Goal: Information Seeking & Learning: Learn about a topic

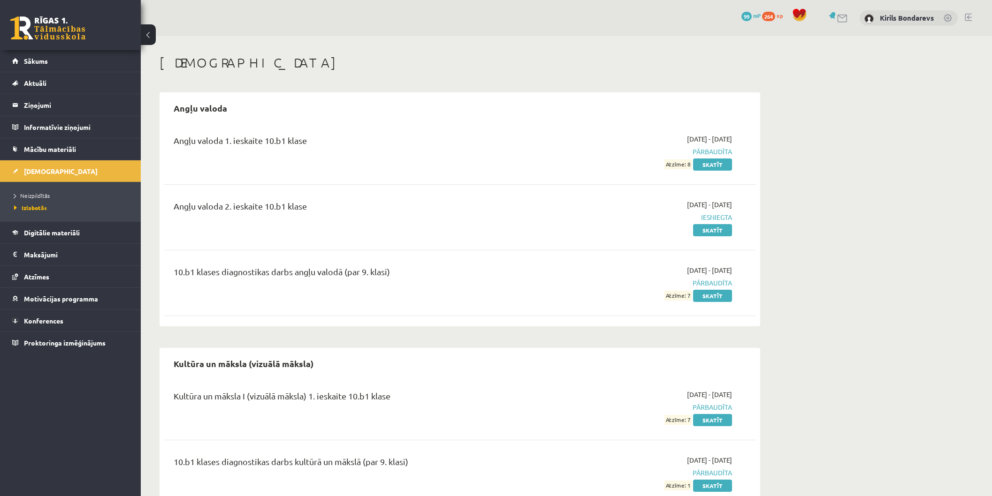
scroll to position [38, 0]
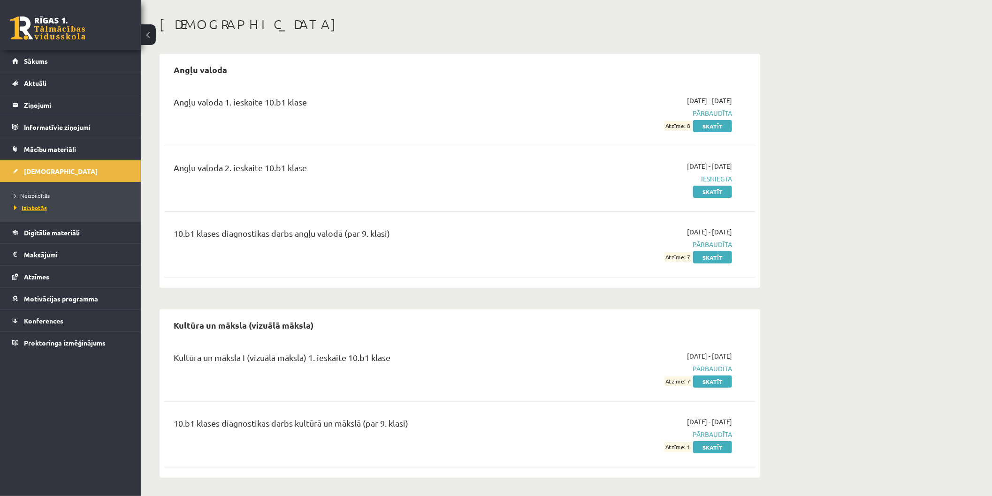
click at [43, 210] on span "Izlabotās" at bounding box center [30, 208] width 33 height 8
click at [705, 195] on link "Skatīt" at bounding box center [712, 192] width 39 height 12
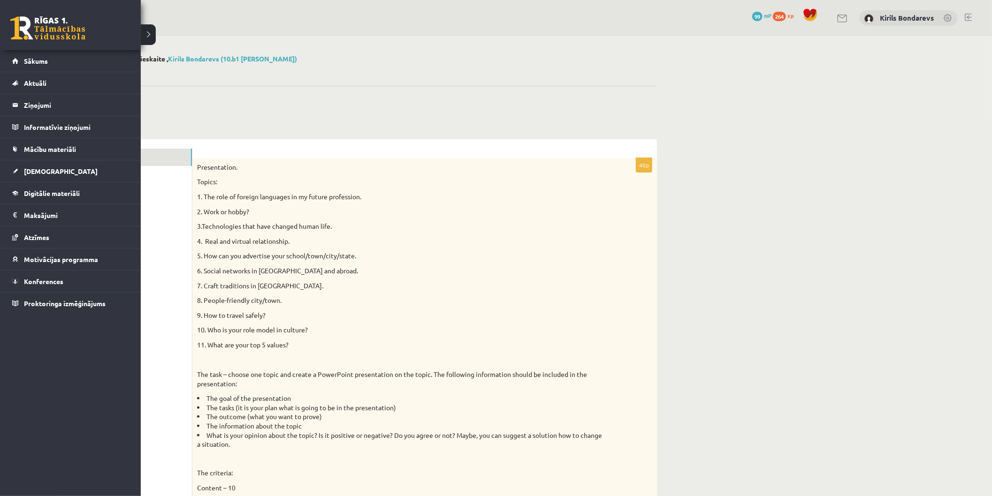
click at [25, 21] on link at bounding box center [47, 27] width 75 height 23
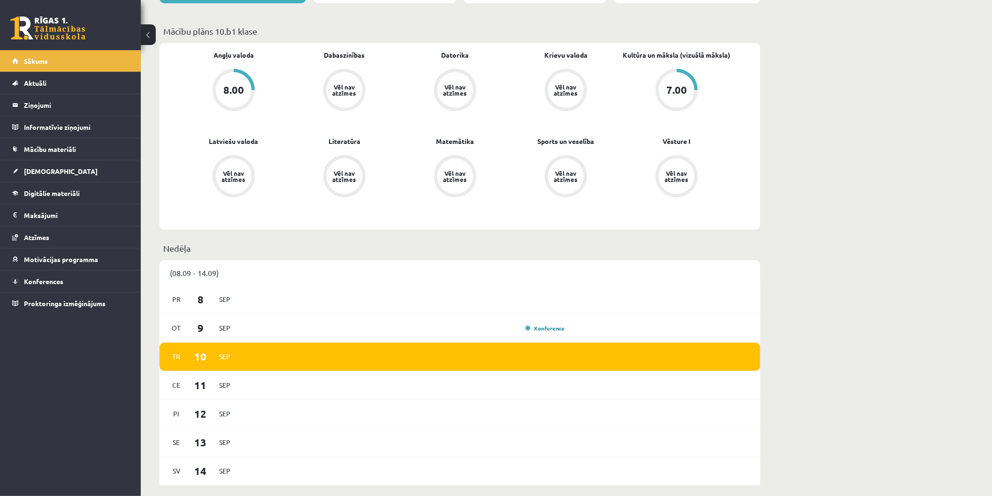
scroll to position [52, 0]
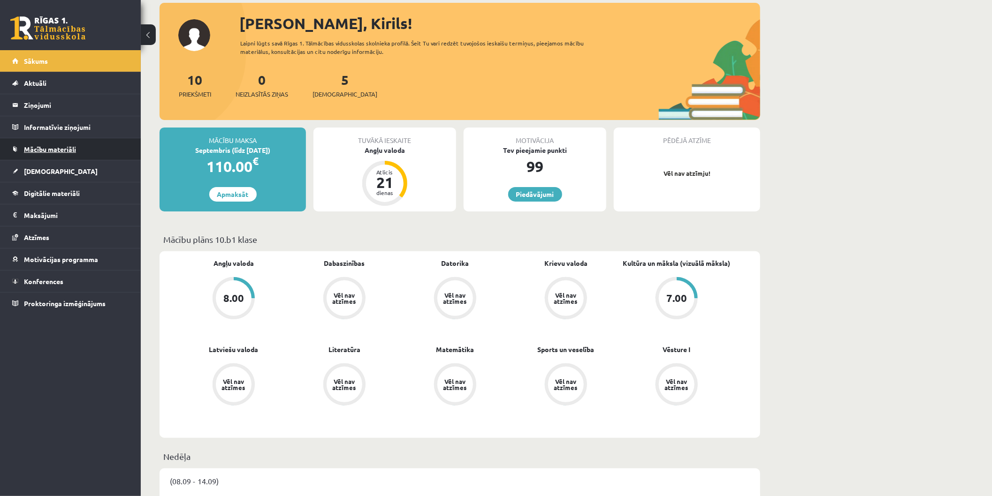
click at [43, 150] on span "Mācību materiāli" at bounding box center [50, 149] width 52 height 8
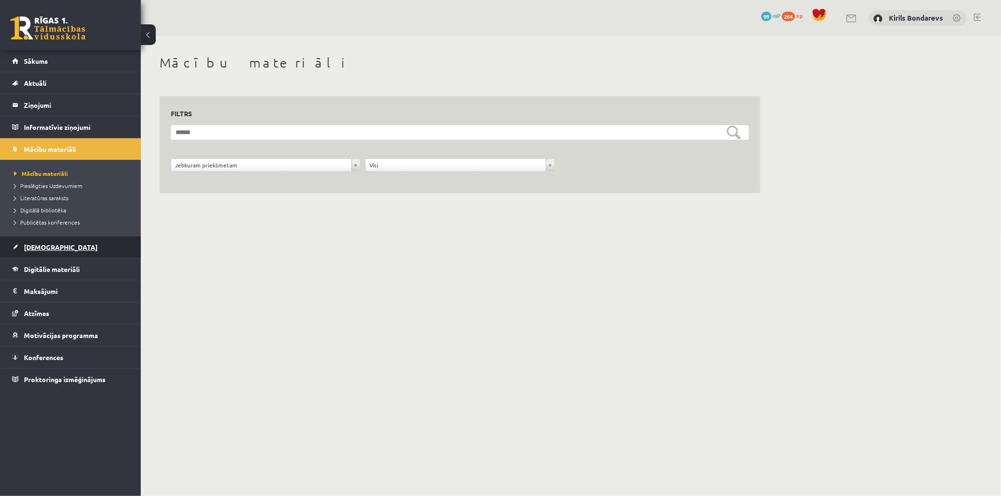
click at [53, 248] on link "[DEMOGRAPHIC_DATA]" at bounding box center [70, 247] width 117 height 22
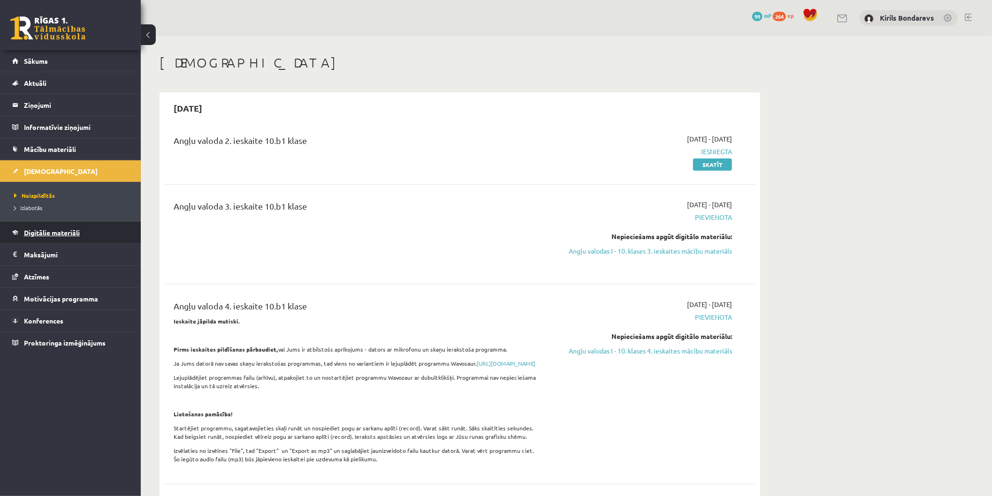
click at [46, 235] on span "Digitālie materiāli" at bounding box center [52, 233] width 56 height 8
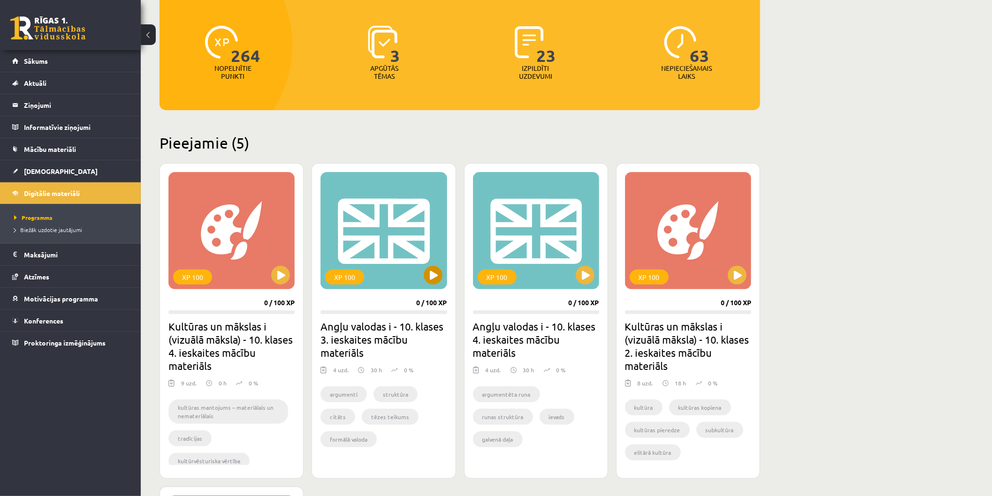
scroll to position [208, 0]
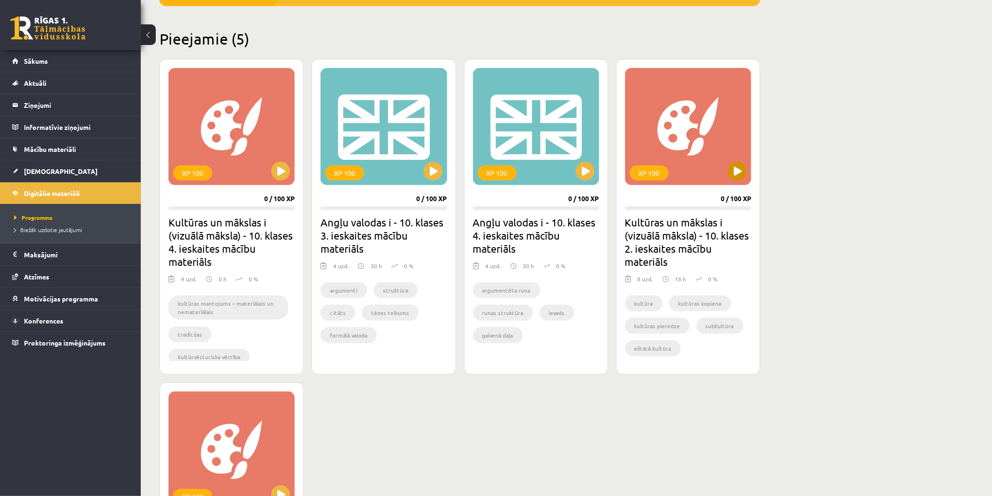
click at [698, 137] on div "XP 100" at bounding box center [688, 126] width 126 height 117
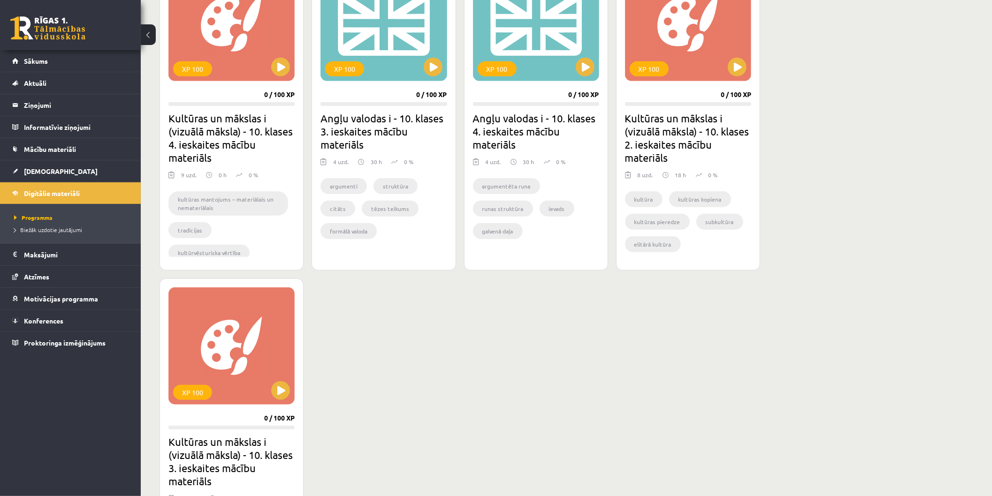
scroll to position [156, 0]
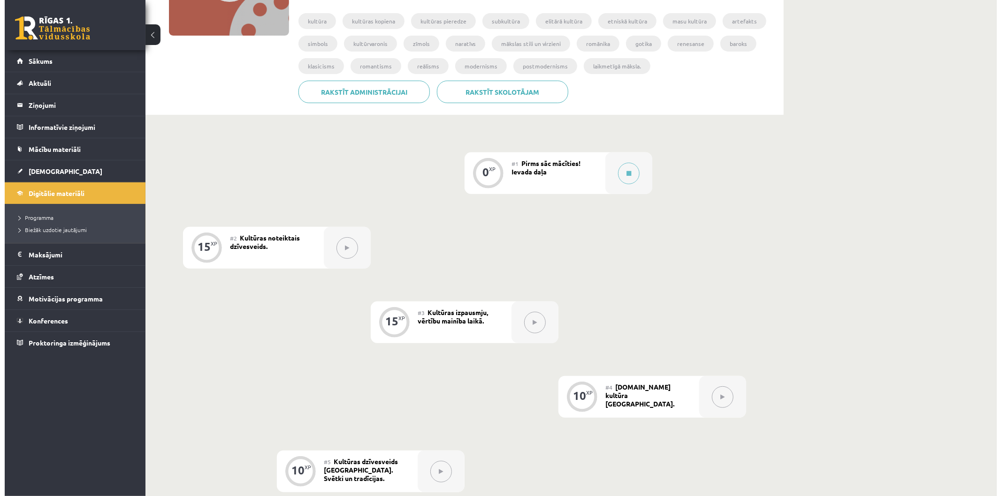
scroll to position [104, 0]
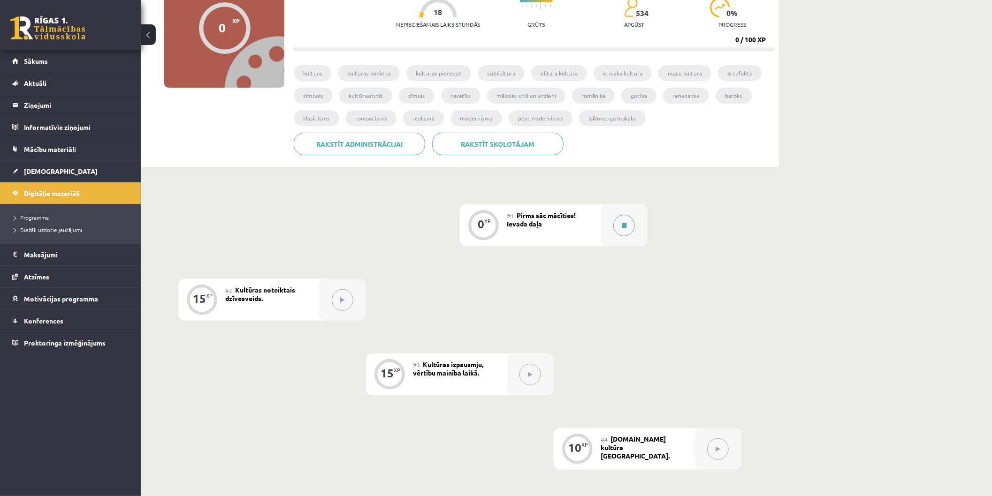
click at [630, 213] on div at bounding box center [624, 226] width 47 height 42
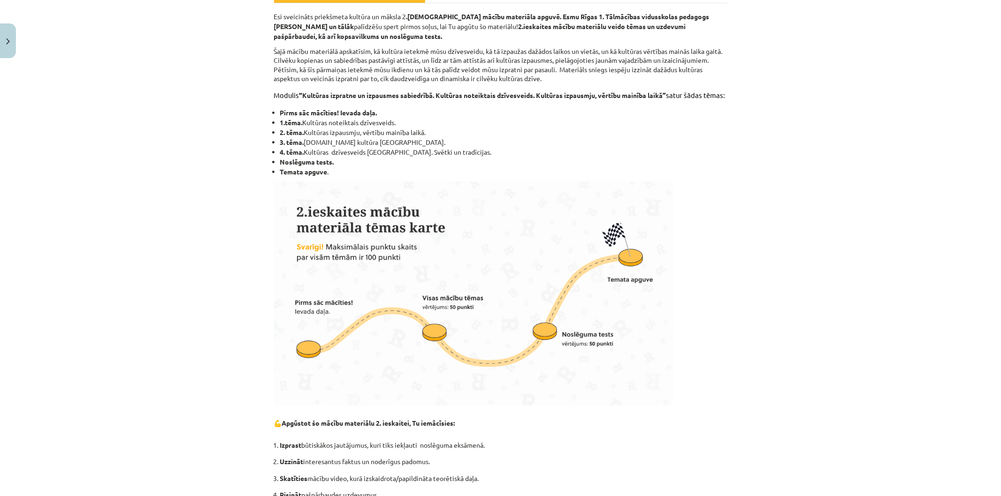
scroll to position [0, 0]
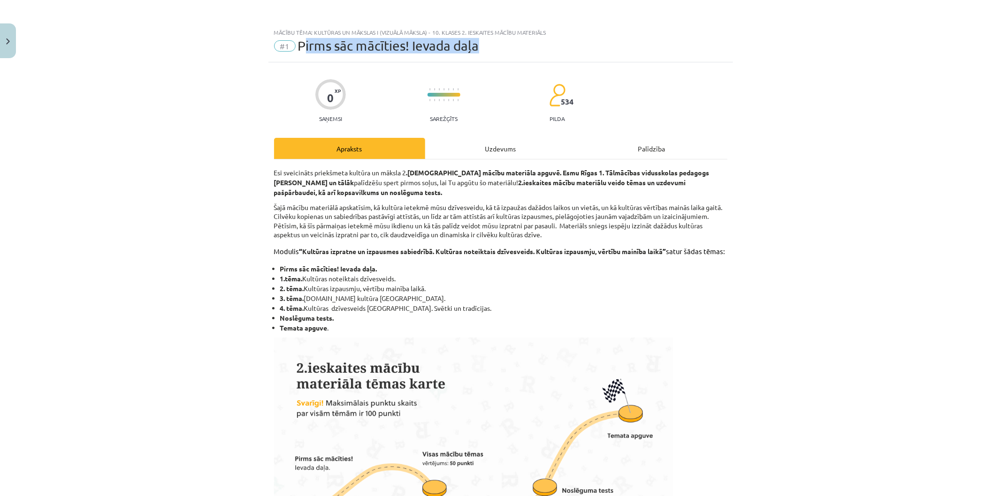
drag, startPoint x: 303, startPoint y: 49, endPoint x: 487, endPoint y: 58, distance: 184.1
click at [478, 47] on div "#1 Pirms sāc mācīties! Ievada daļa" at bounding box center [500, 45] width 453 height 15
click at [424, 256] on p "Modulis “ Kultūras izpratne un izpausmes sabiedrībā. Kultūras noteiktais dzīves…" at bounding box center [500, 251] width 453 height 9
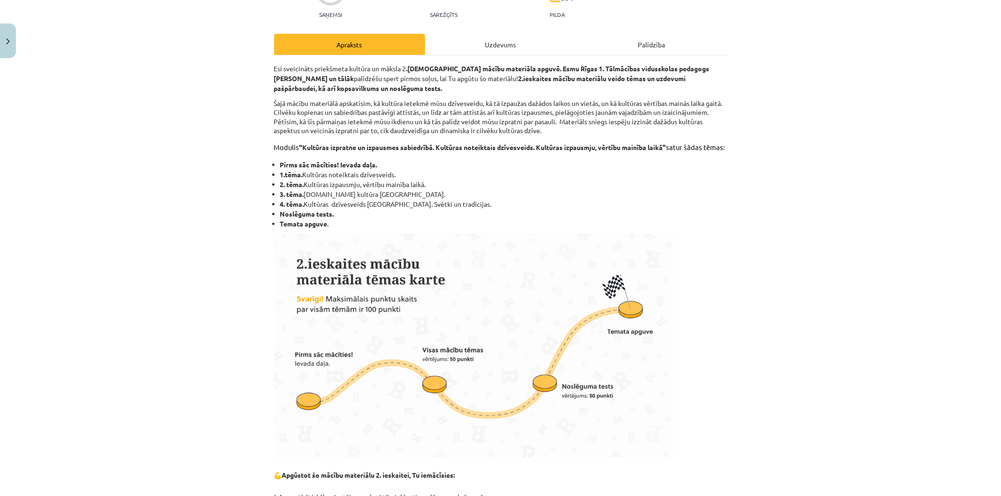
drag, startPoint x: 297, startPoint y: 187, endPoint x: 394, endPoint y: 180, distance: 96.9
click at [394, 180] on li "1.tēma. Kultūras noteiktais dzīvesveids." at bounding box center [503, 175] width 447 height 10
drag, startPoint x: 291, startPoint y: 182, endPoint x: 355, endPoint y: 198, distance: 65.9
click at [337, 196] on ul "Pirms sāc mācīties! Ievada daļa. 1.tēma. Kultūras noteiktais dzīvesveids. 2. tē…" at bounding box center [500, 194] width 453 height 69
drag, startPoint x: 355, startPoint y: 198, endPoint x: 410, endPoint y: 198, distance: 55.4
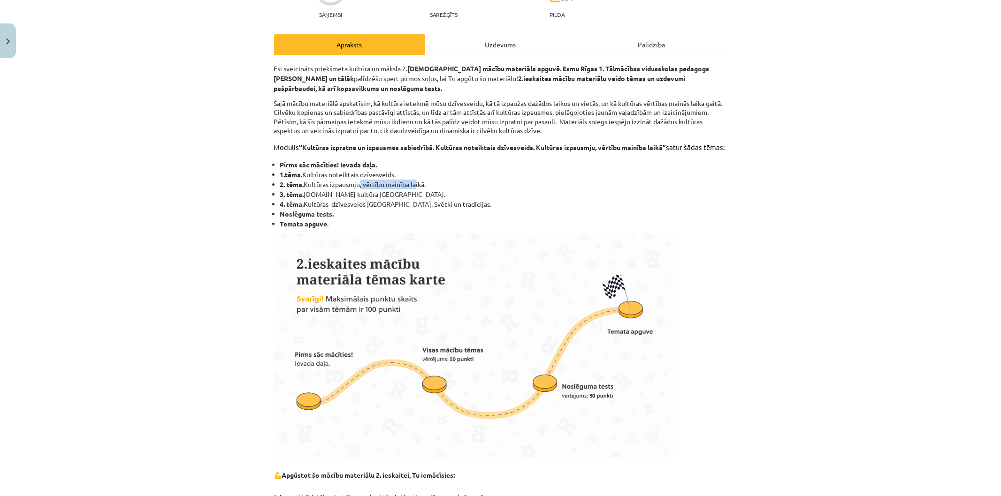
click at [410, 190] on li "2. tēma. Kultūras izpausmju, vērtību mainība laikā." at bounding box center [503, 185] width 447 height 10
drag, startPoint x: 299, startPoint y: 206, endPoint x: 376, endPoint y: 209, distance: 77.5
click at [376, 209] on ul "Pirms sāc mācīties! Ievada daļa. 1.tēma. Kultūras noteiktais dzīvesveids. 2. tē…" at bounding box center [500, 194] width 453 height 69
click at [328, 208] on span "Kultūras dzīvesveids Latvijā. Svētki un tradīcijas." at bounding box center [398, 204] width 188 height 8
drag, startPoint x: 311, startPoint y: 214, endPoint x: 421, endPoint y: 213, distance: 110.3
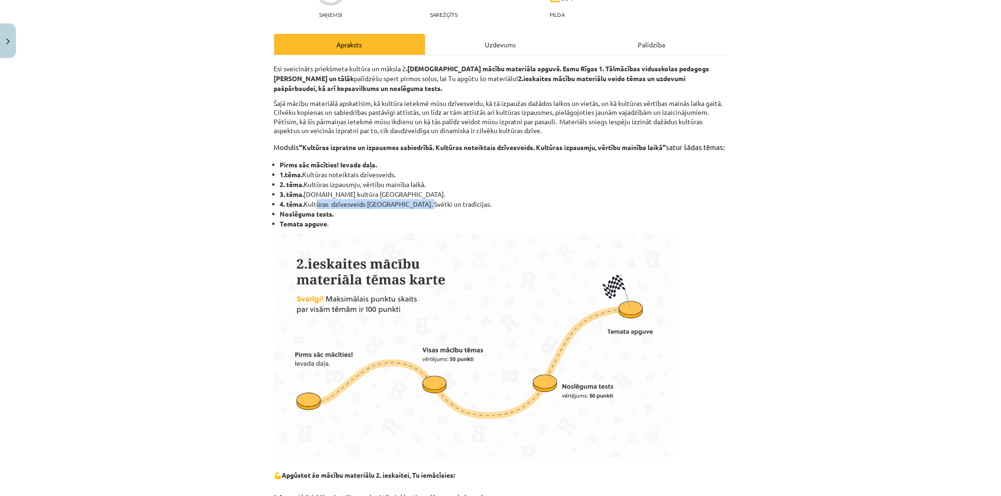
click at [416, 208] on span "Kultūras dzīvesveids Latvijā. Svētki un tradīcijas." at bounding box center [398, 204] width 188 height 8
drag, startPoint x: 457, startPoint y: 236, endPoint x: 398, endPoint y: 246, distance: 59.5
click at [457, 229] on li "Temata apguve ." at bounding box center [503, 224] width 447 height 10
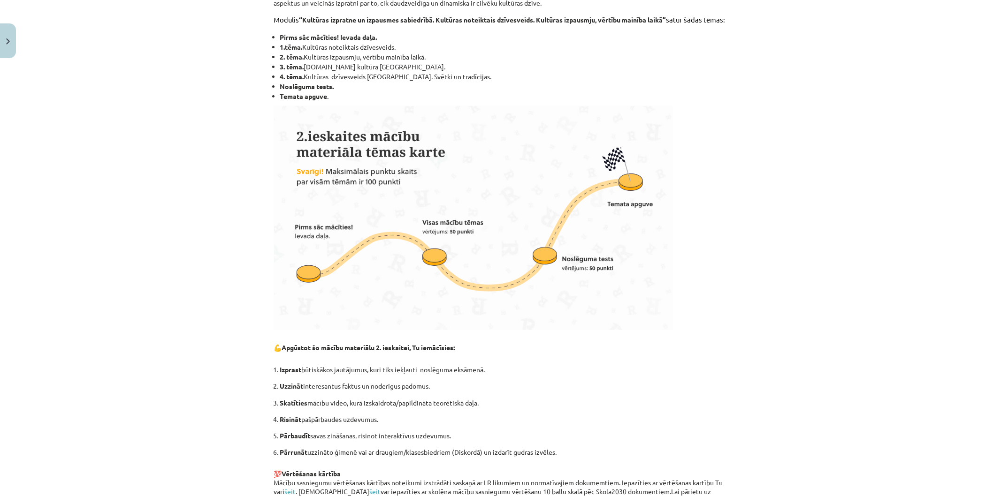
scroll to position [23, 0]
